Goal: Task Accomplishment & Management: Manage account settings

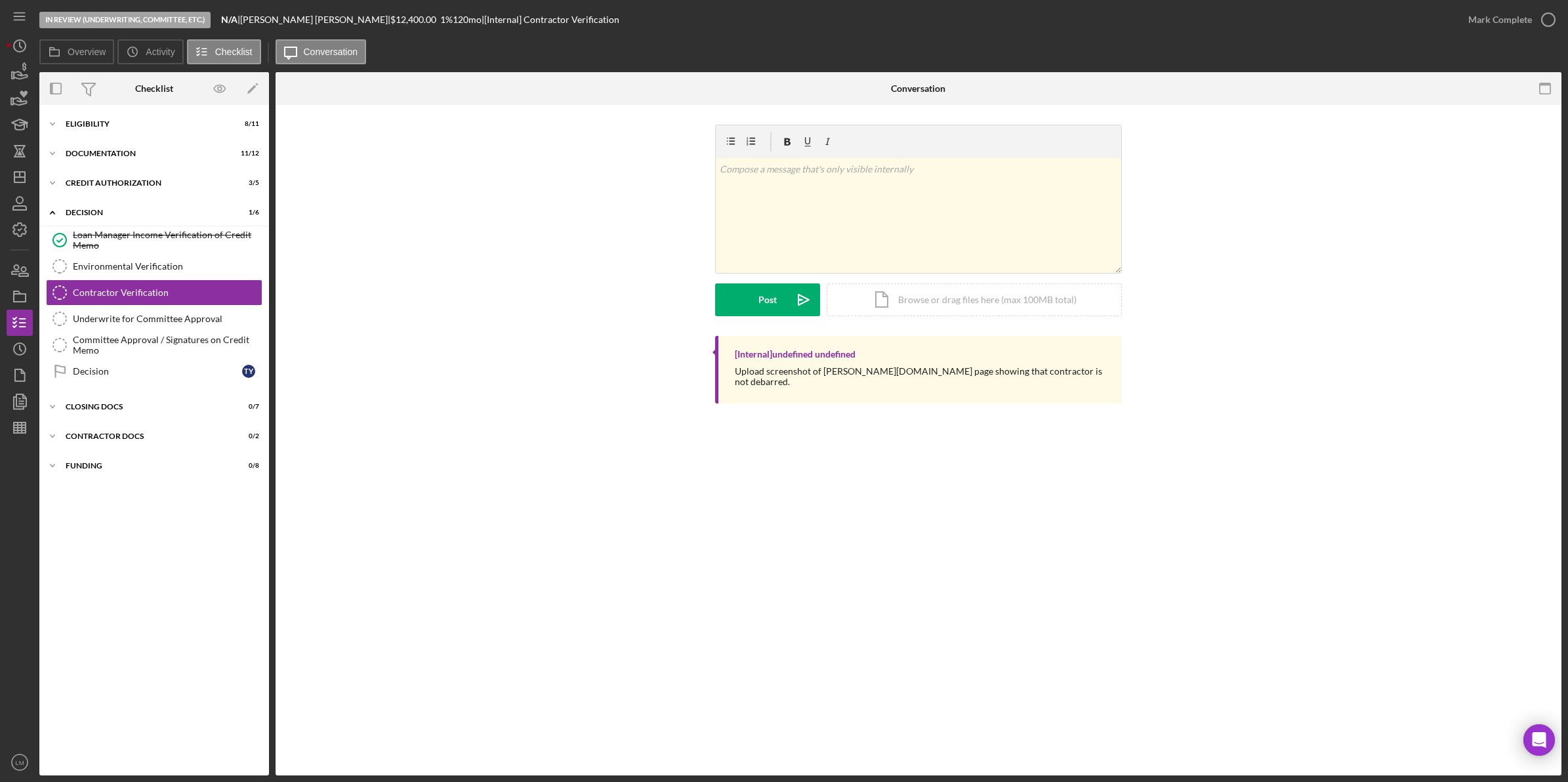
click at [472, 332] on div "v Color teal Color pink Remove color Add row above Add row below Add column bef…" at bounding box center [918, 230] width 1247 height 211
click at [21, 182] on polygon "button" at bounding box center [20, 177] width 10 height 10
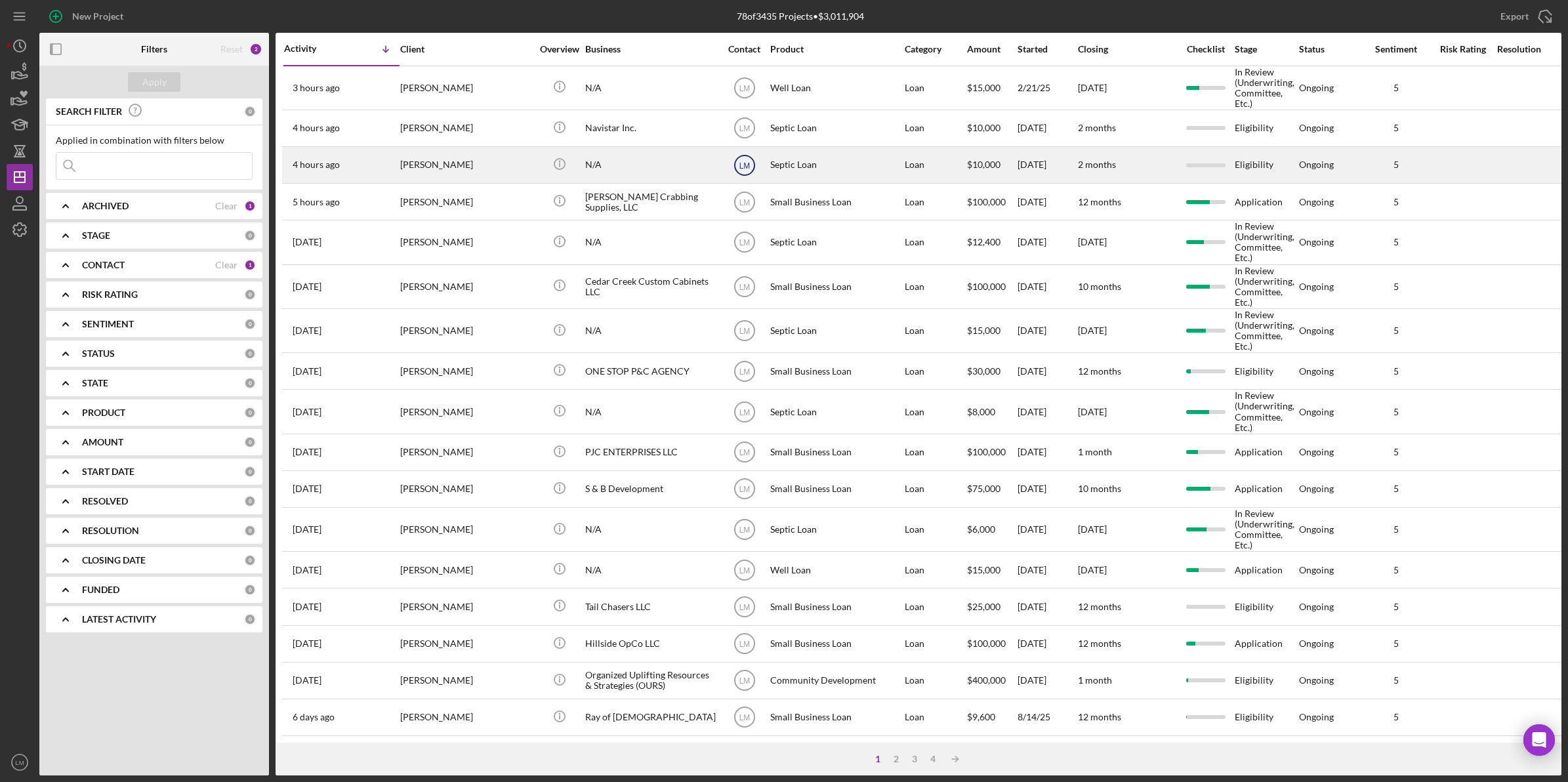
click at [746, 93] on text "LM" at bounding box center [744, 88] width 11 height 9
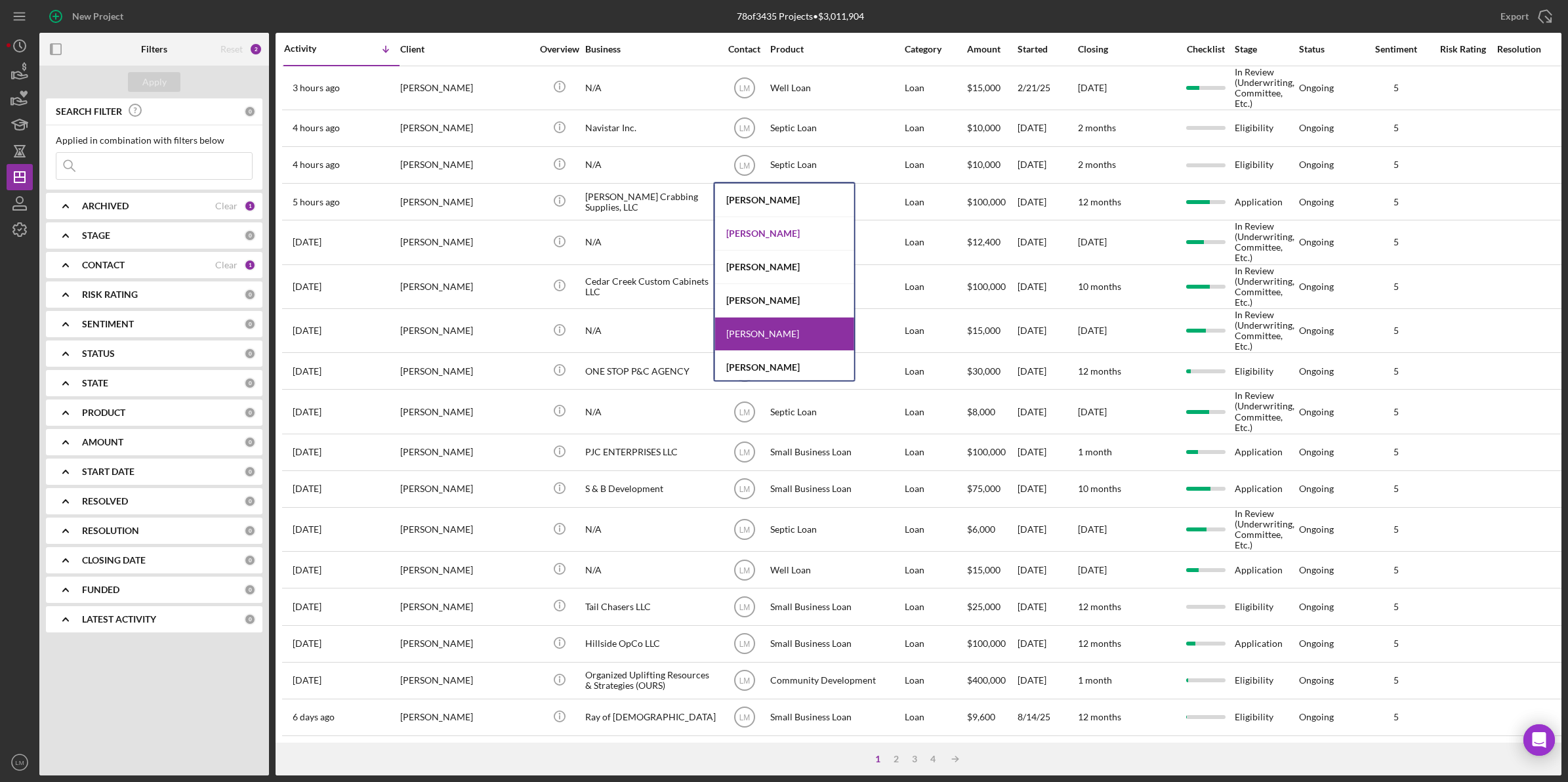
click at [775, 223] on div "[PERSON_NAME]" at bounding box center [784, 233] width 139 height 33
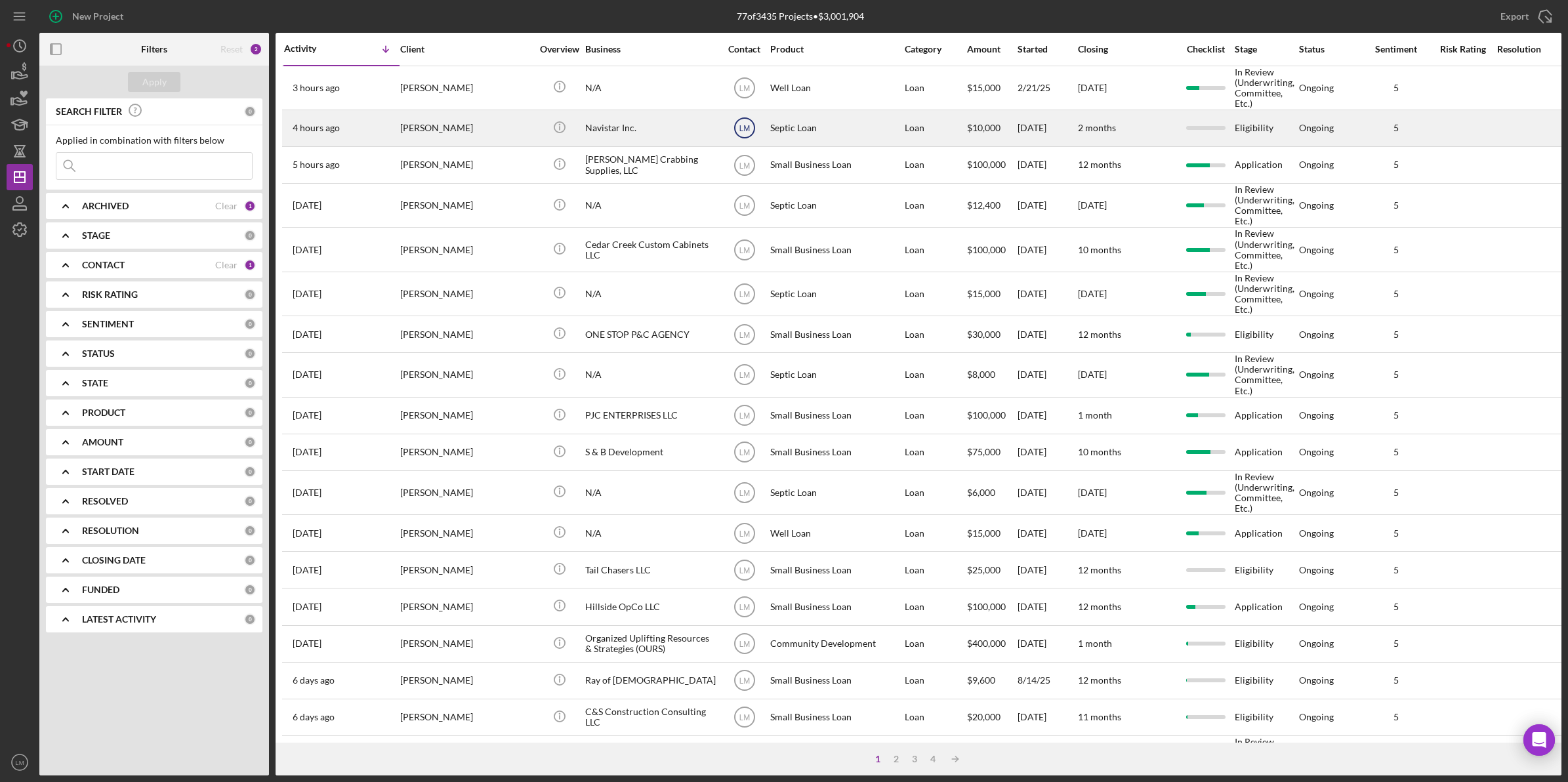
click at [745, 135] on icon "LM" at bounding box center [744, 128] width 33 height 33
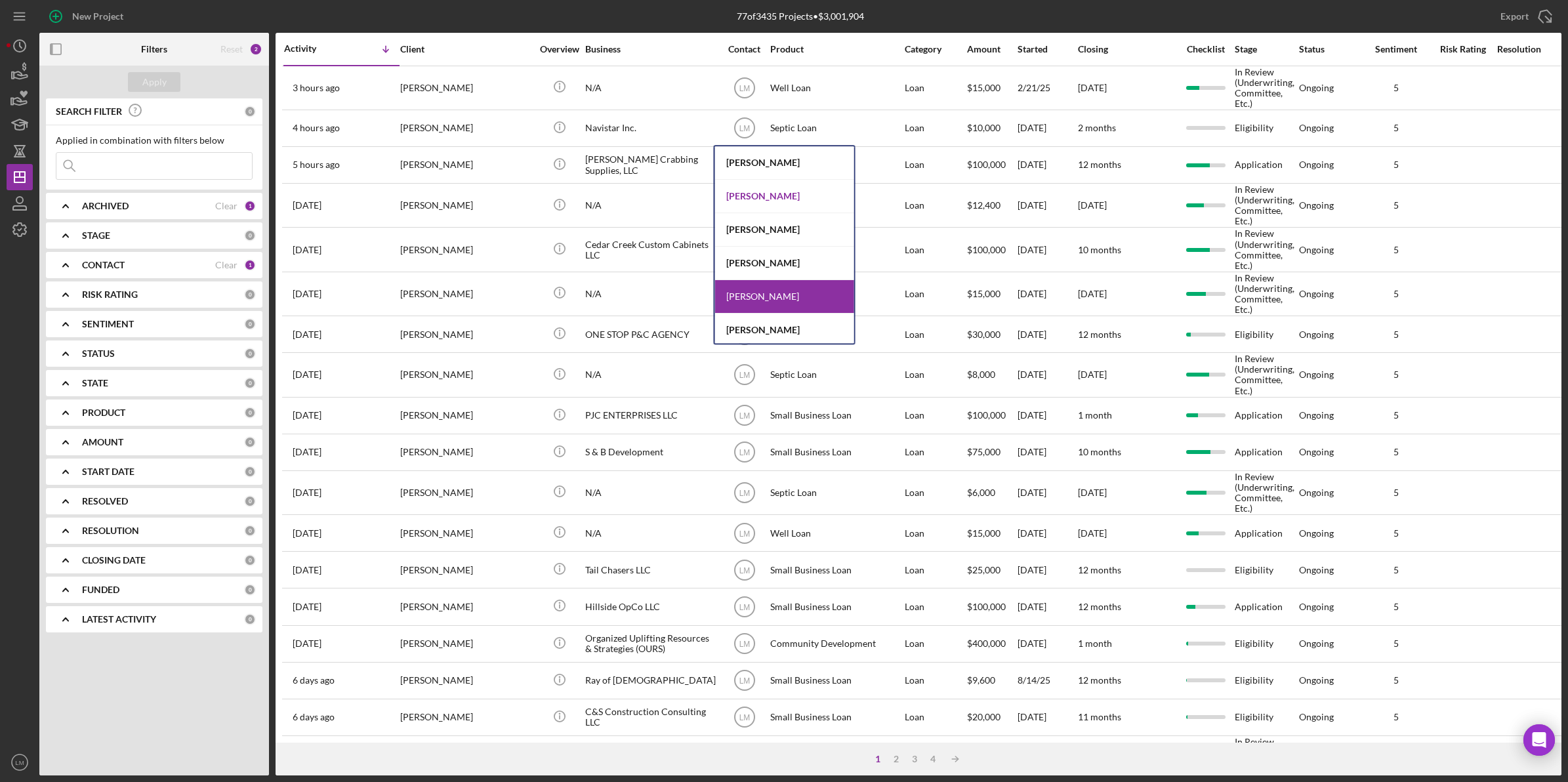
click at [761, 193] on div "[PERSON_NAME]" at bounding box center [784, 196] width 139 height 33
